Goal: Information Seeking & Learning: Learn about a topic

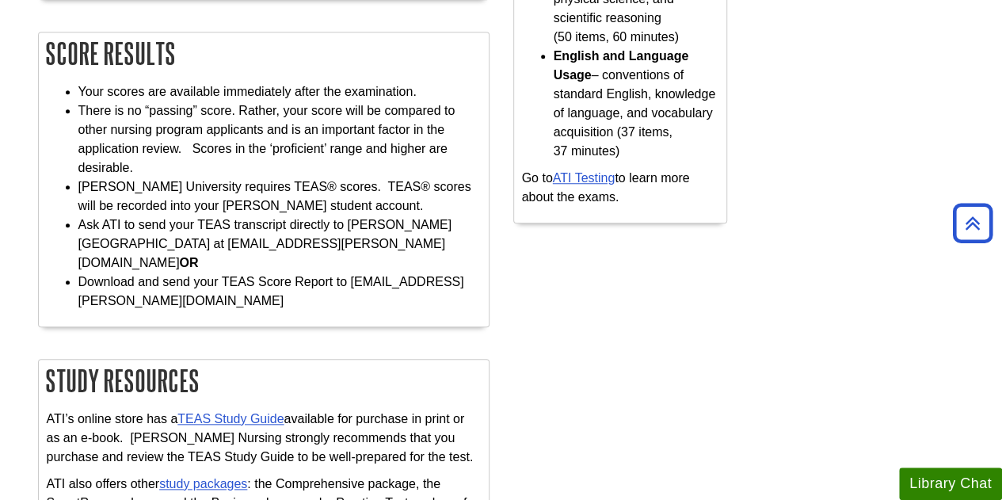
scroll to position [792, 0]
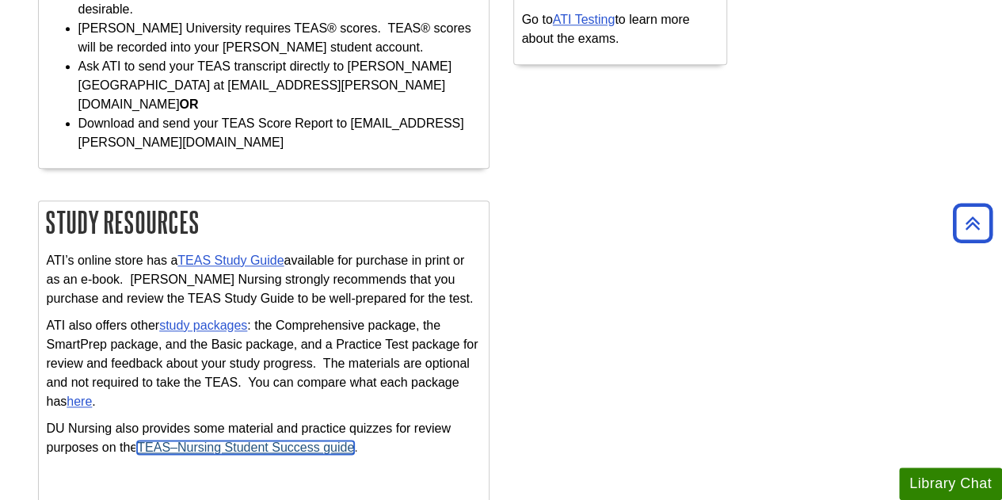
click at [238, 440] on link "TEAS–Nursing Student Success guide" at bounding box center [245, 446] width 217 height 13
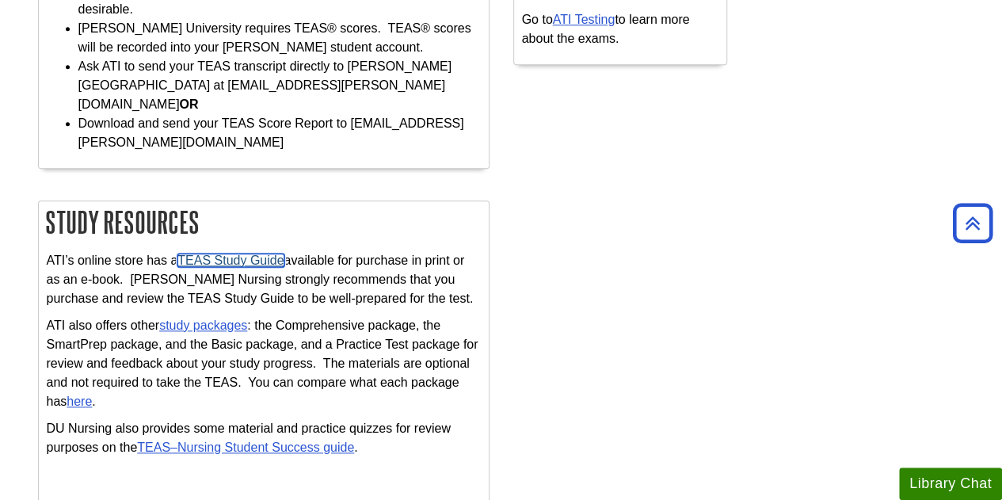
click at [243, 253] on link "TEAS Study Guide" at bounding box center [230, 259] width 106 height 13
click at [191, 316] on p "ATI also offers other study packages : the Comprehensive package, the SmartPrep…" at bounding box center [264, 363] width 434 height 95
click at [212, 318] on link "study packages" at bounding box center [203, 324] width 88 height 13
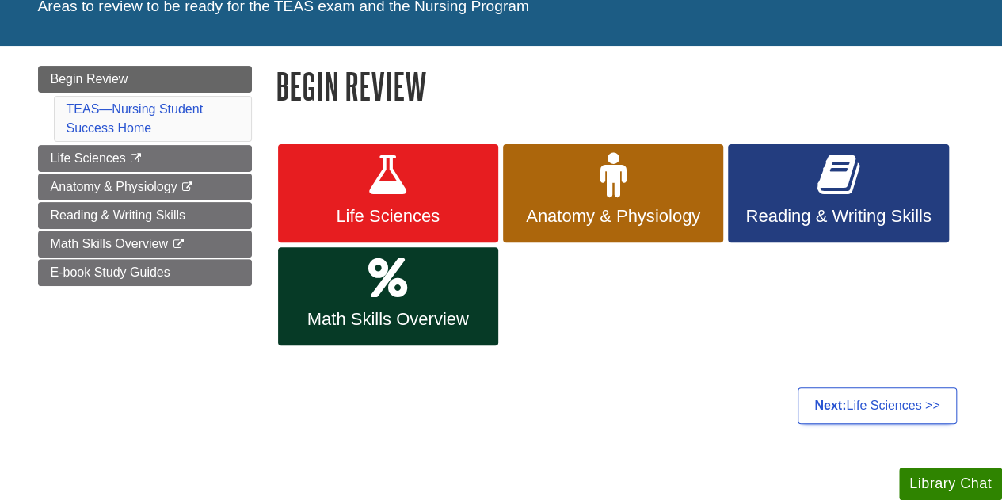
scroll to position [158, 0]
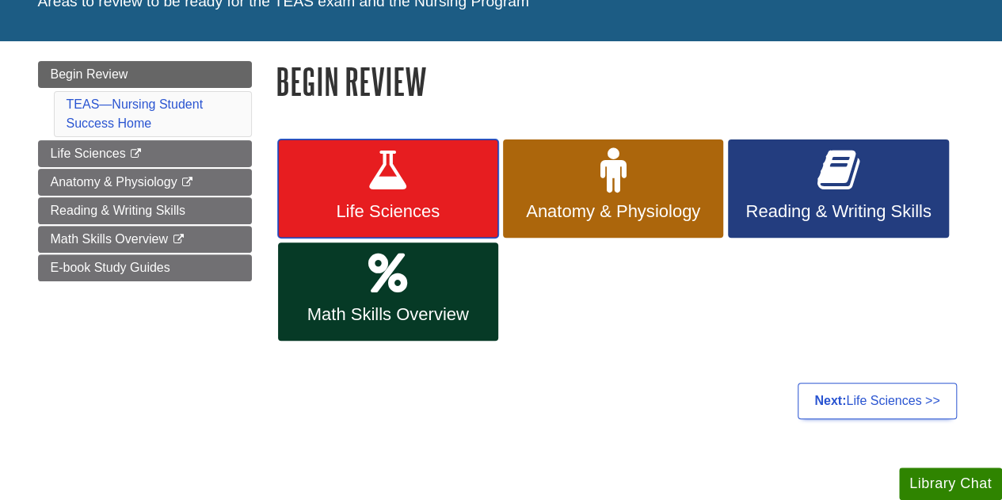
click at [453, 181] on link "Life Sciences" at bounding box center [388, 188] width 220 height 98
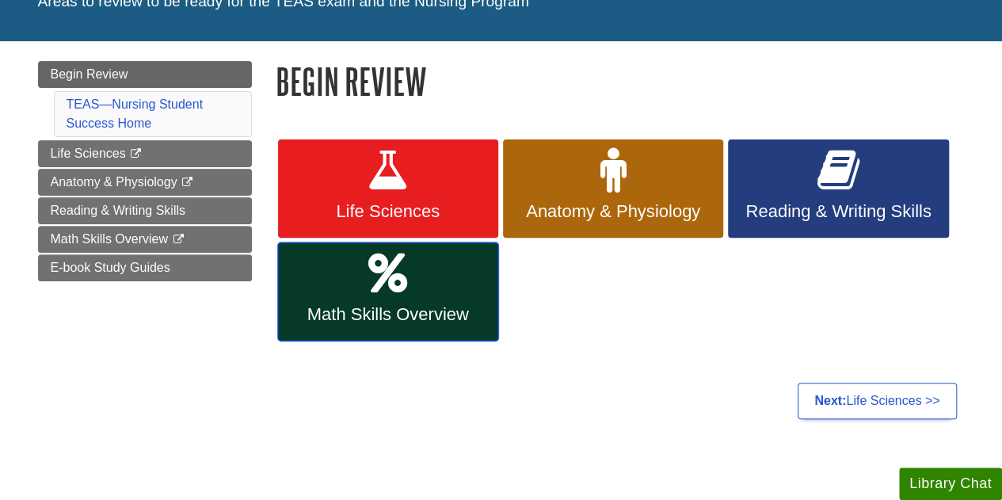
drag, startPoint x: 428, startPoint y: 270, endPoint x: 432, endPoint y: 261, distance: 10.6
click at [428, 270] on link "Math Skills Overview" at bounding box center [388, 291] width 220 height 98
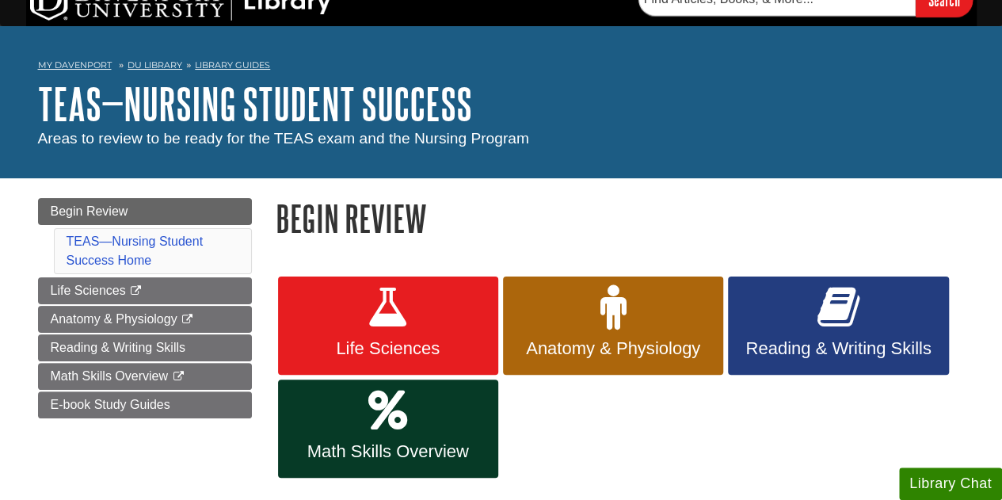
scroll to position [0, 0]
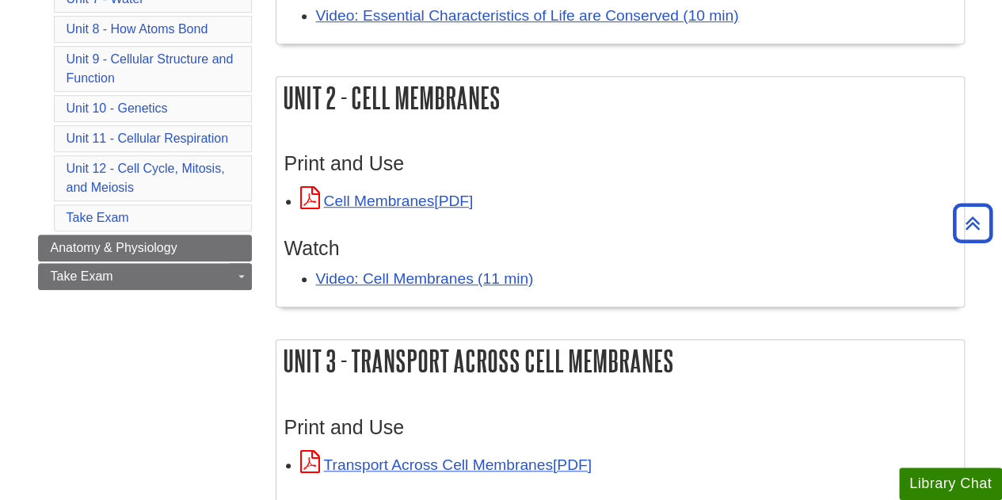
scroll to position [554, 0]
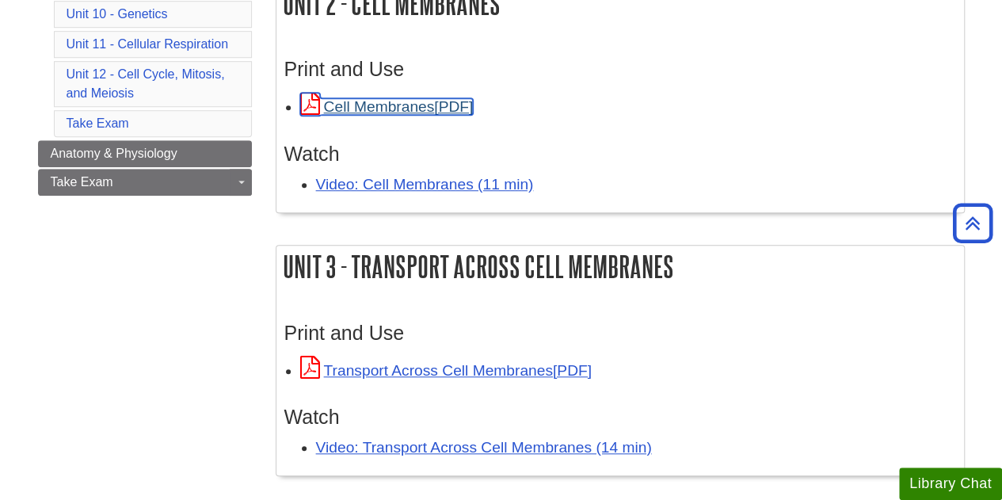
click at [418, 102] on link "Cell Membranes" at bounding box center [386, 106] width 173 height 17
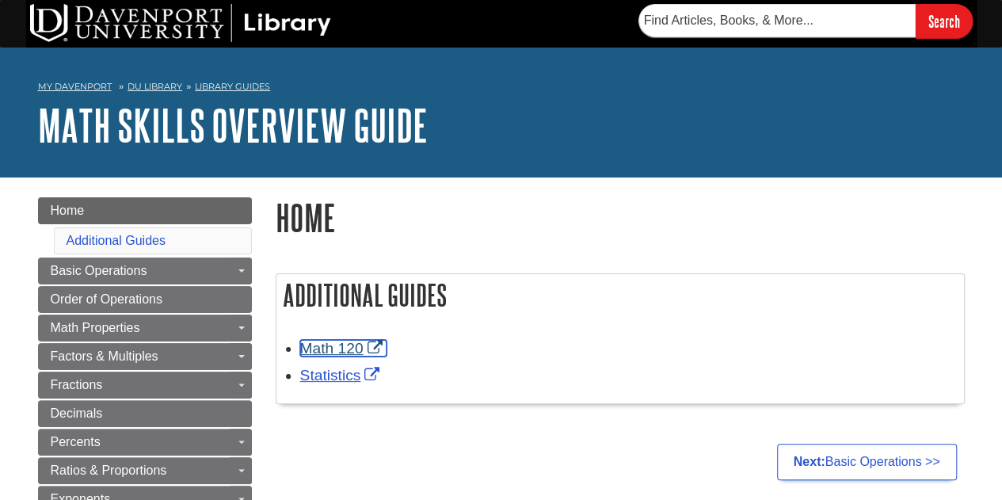
click at [349, 349] on link "Math 120" at bounding box center [343, 348] width 86 height 17
click at [338, 352] on link "Math 120" at bounding box center [343, 348] width 86 height 17
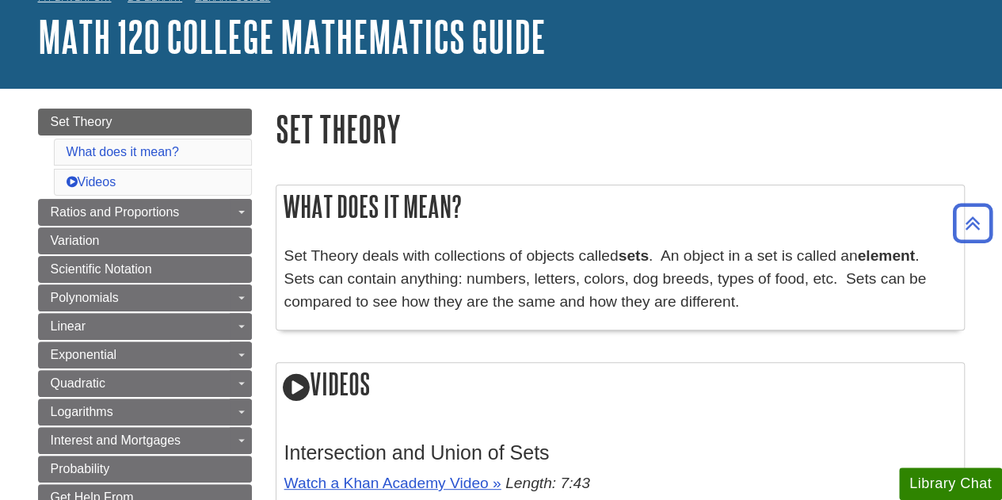
scroll to position [79, 0]
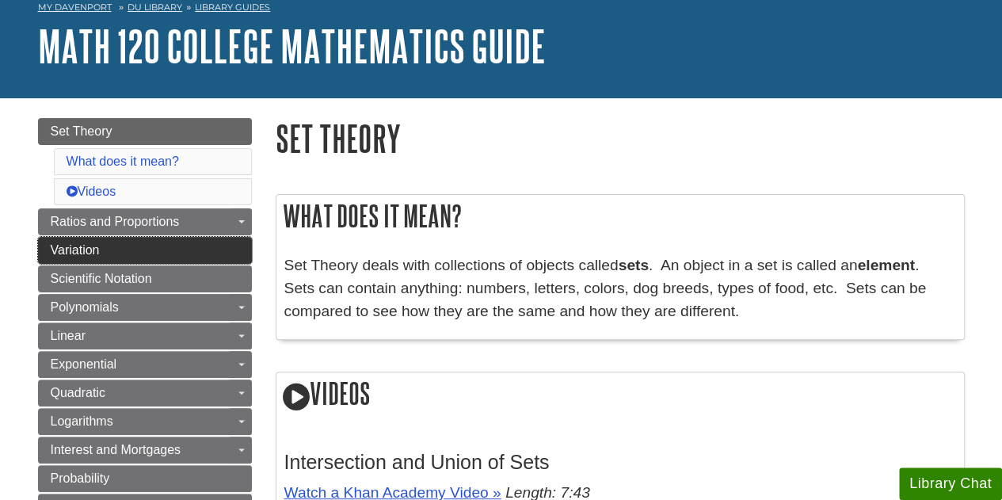
click at [40, 243] on link "Variation" at bounding box center [145, 250] width 214 height 27
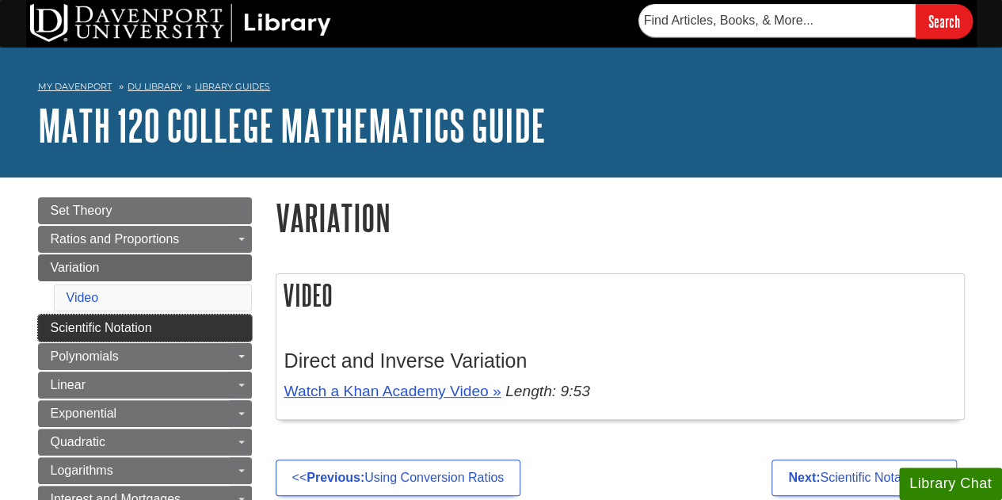
click at [84, 329] on span "Scientific Notation" at bounding box center [101, 327] width 101 height 13
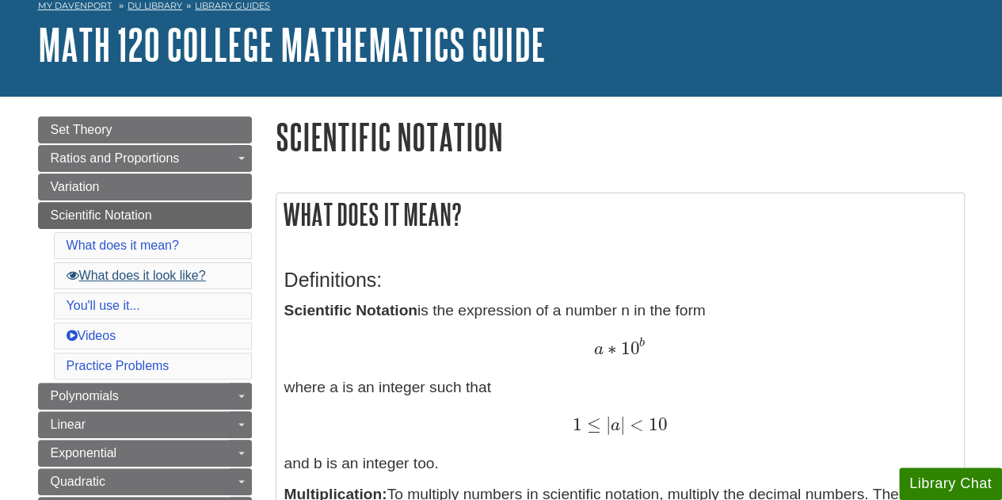
scroll to position [158, 0]
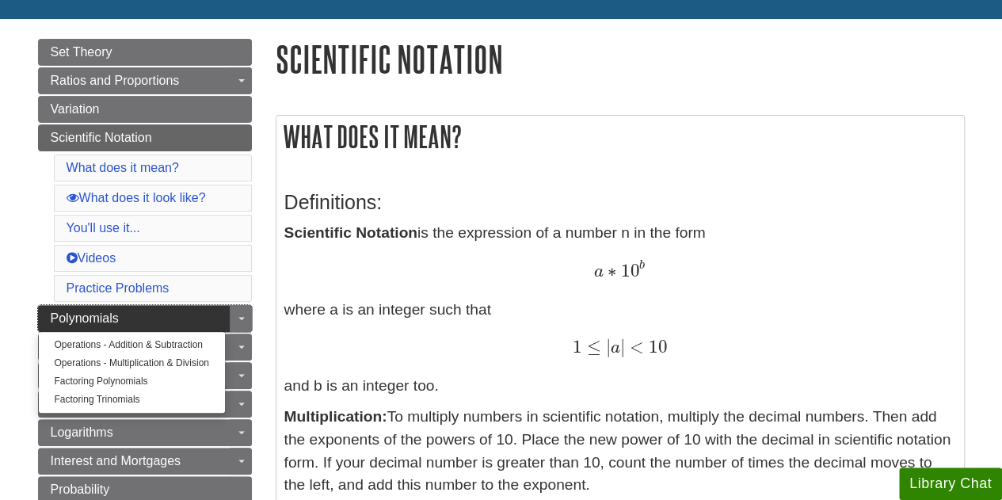
click at [111, 311] on span "Polynomials" at bounding box center [85, 317] width 68 height 13
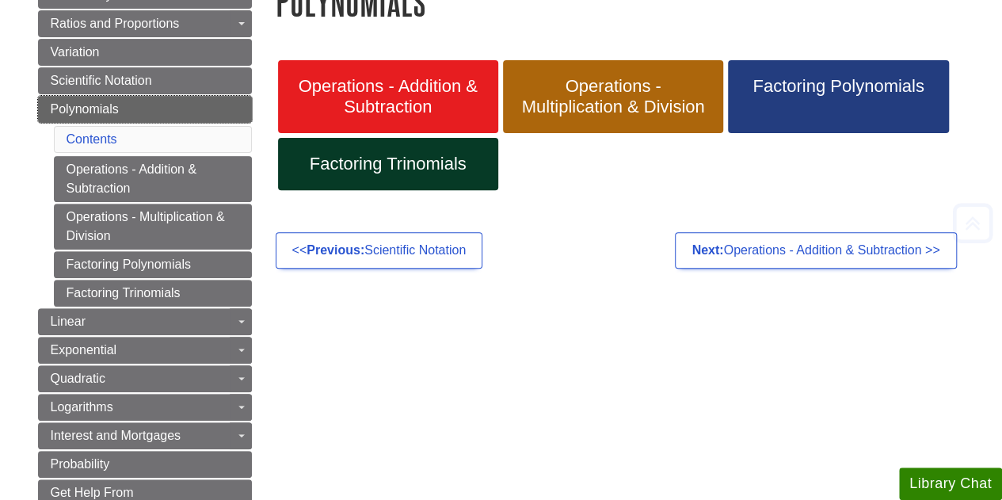
scroll to position [238, 0]
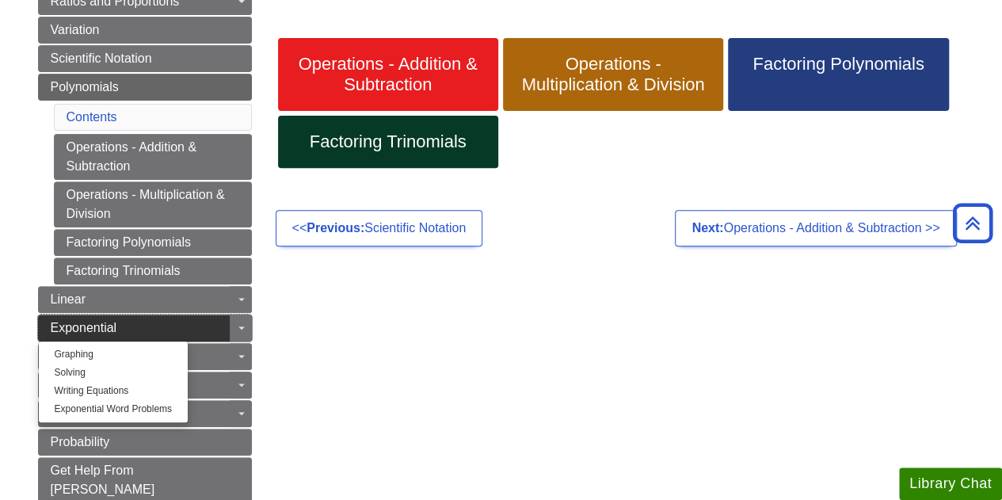
click at [119, 319] on link "Exponential" at bounding box center [145, 327] width 214 height 27
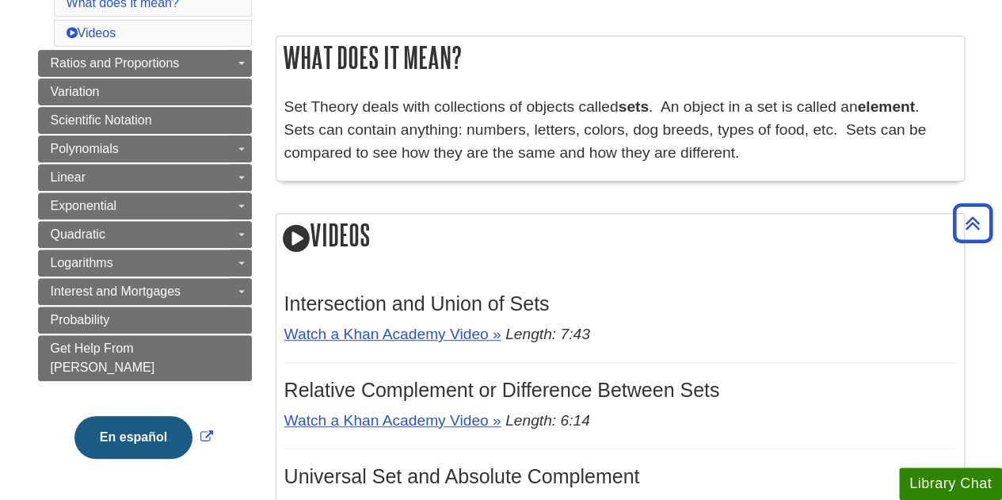
scroll to position [158, 0]
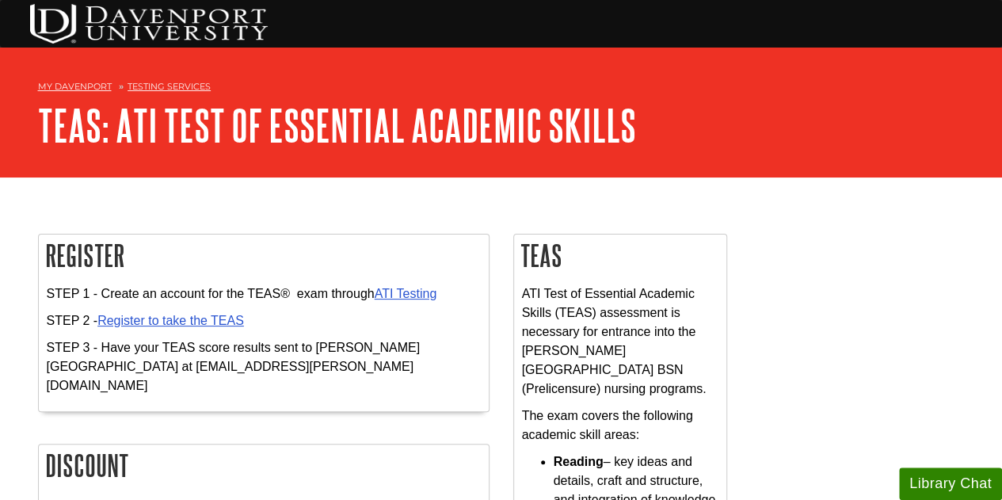
scroll to position [158, 0]
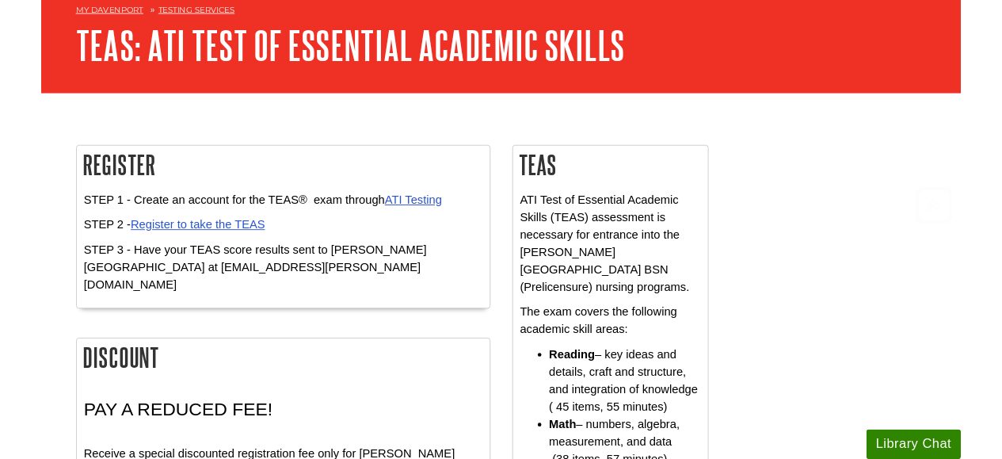
scroll to position [238, 0]
